Goal: Find specific page/section: Find specific page/section

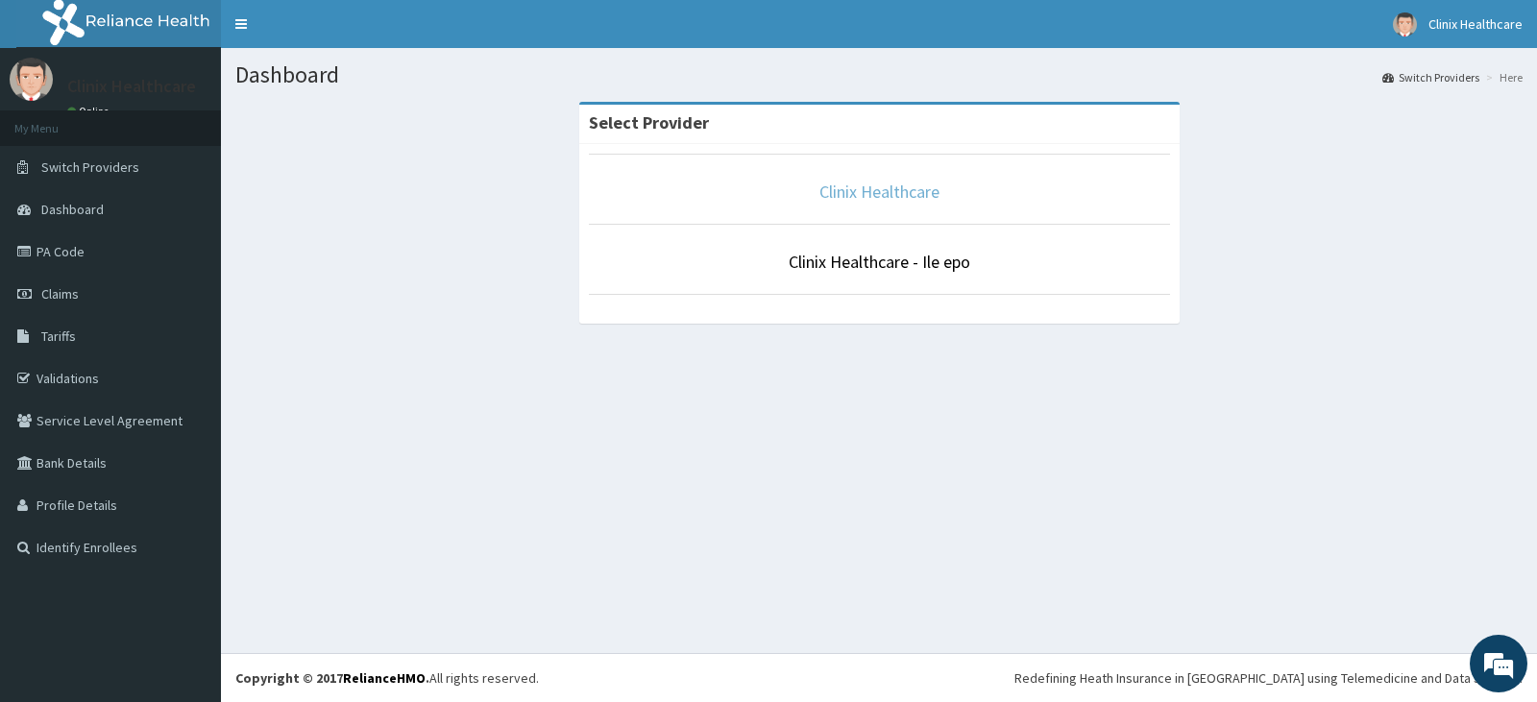
click at [846, 201] on link "Clinix Healthcare" at bounding box center [880, 192] width 120 height 22
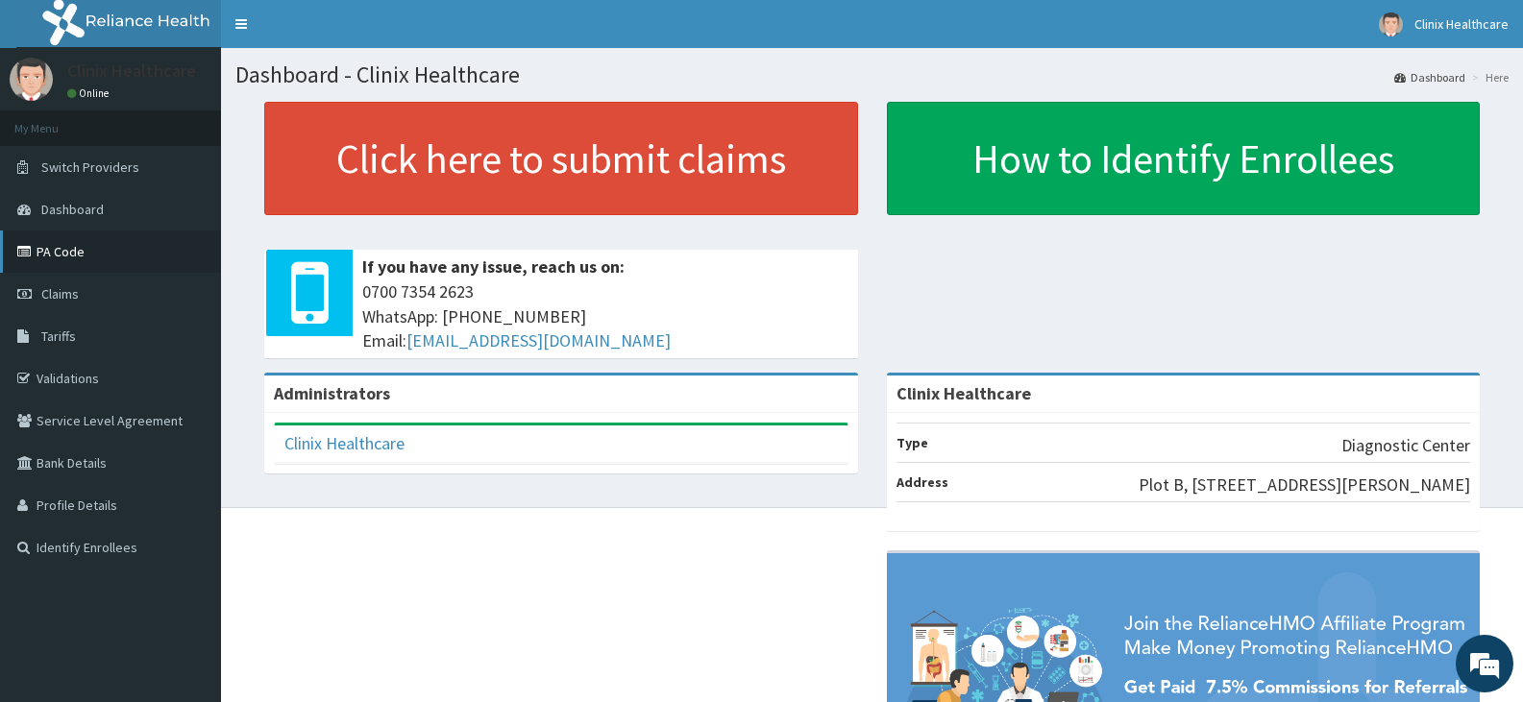
click at [66, 254] on link "PA Code" at bounding box center [110, 252] width 221 height 42
